Goal: Information Seeking & Learning: Learn about a topic

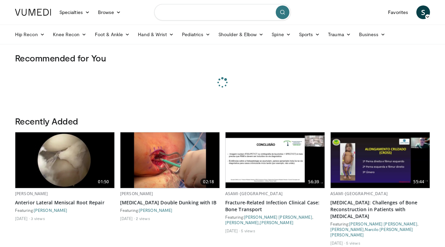
click at [196, 12] on input "Search topics, interventions" at bounding box center [222, 12] width 136 height 16
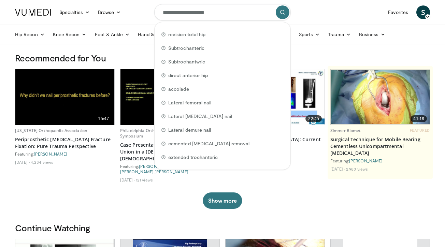
type input "**********"
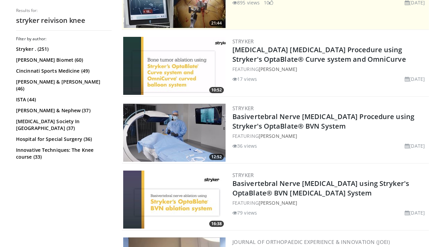
scroll to position [409, 0]
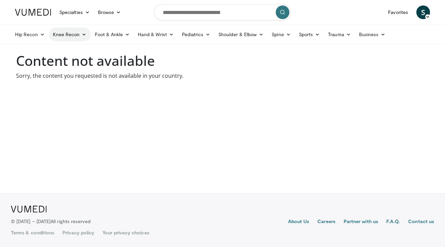
click at [66, 30] on link "Knee Recon" at bounding box center [70, 35] width 42 height 14
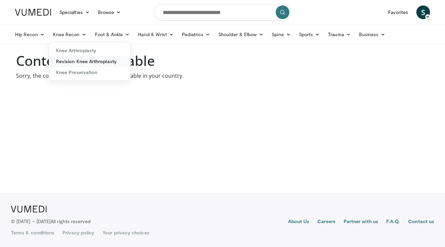
click at [82, 61] on link "Revision Knee Arthroplasty" at bounding box center [89, 61] width 81 height 11
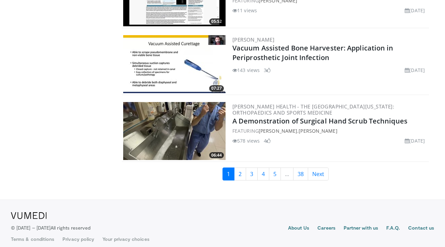
scroll to position [1656, 0]
click at [241, 170] on link "2" at bounding box center [240, 174] width 12 height 13
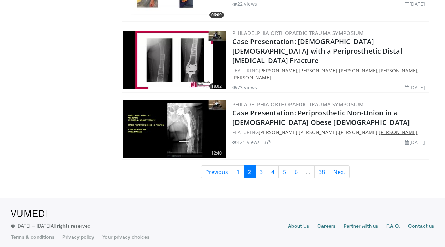
scroll to position [1574, 0]
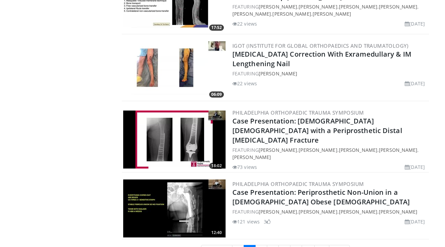
click at [164, 138] on img at bounding box center [174, 140] width 102 height 58
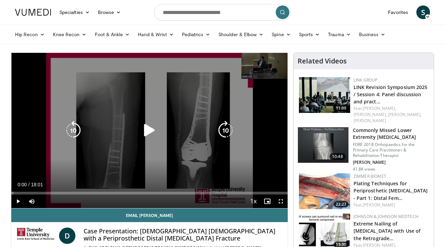
click at [150, 127] on icon "Video Player" at bounding box center [149, 130] width 19 height 19
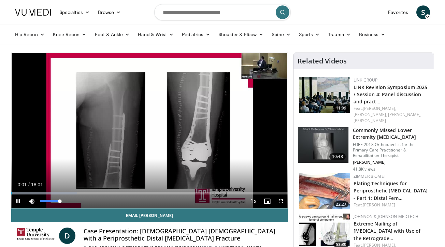
click at [26, 194] on span "Video Player" at bounding box center [32, 201] width 14 height 14
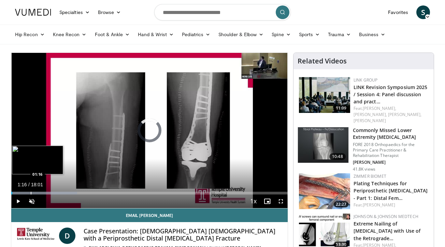
click at [31, 192] on div "Progress Bar" at bounding box center [31, 193] width 1 height 3
click at [43, 194] on div "Progress Bar" at bounding box center [43, 193] width 1 height 3
click at [60, 190] on div "Loaded : 40.73% 03:10 03:10" at bounding box center [149, 191] width 276 height 6
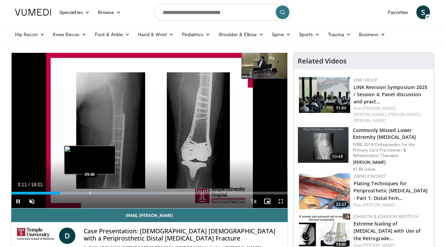
click at [90, 193] on div "Progress Bar" at bounding box center [90, 193] width 1 height 3
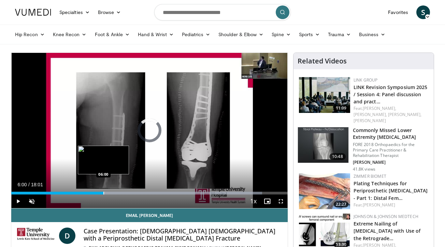
click at [103, 192] on div "Progress Bar" at bounding box center [103, 193] width 1 height 3
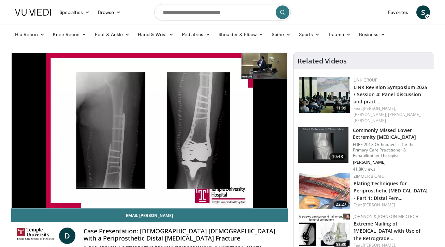
click at [125, 193] on div "10 seconds Tap to unmute" at bounding box center [149, 130] width 276 height 155
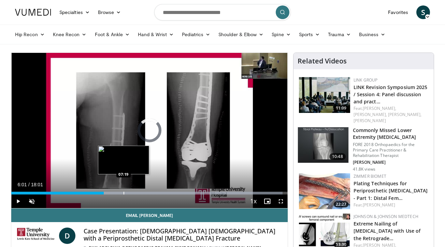
click at [123, 192] on div "Progress Bar" at bounding box center [123, 193] width 1 height 3
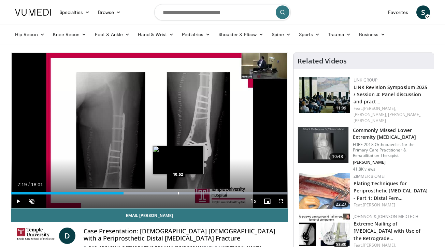
click at [178, 190] on div "Loaded : 99.99% 07:19 10:52" at bounding box center [149, 191] width 276 height 6
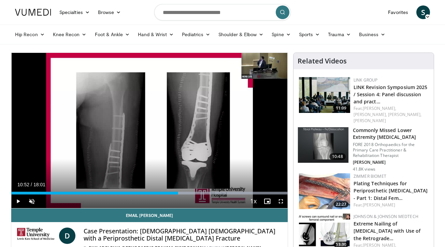
click at [18, 202] on span "Video Player" at bounding box center [18, 201] width 14 height 14
click at [204, 192] on div "Progress Bar" at bounding box center [204, 193] width 1 height 3
